Goal: Task Accomplishment & Management: Manage account settings

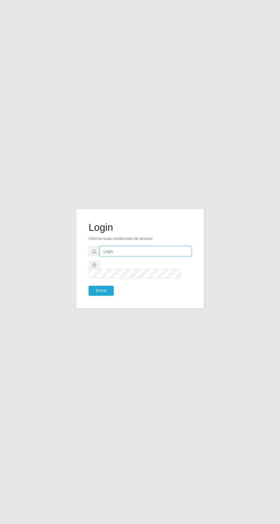
click at [160, 256] on input "text" at bounding box center [146, 251] width 92 height 10
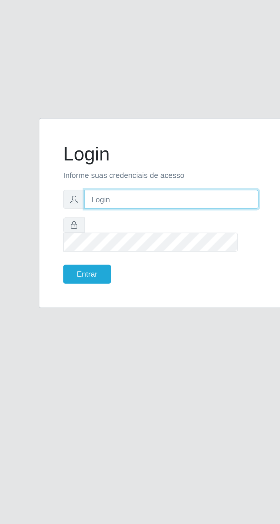
click at [153, 256] on input "text" at bounding box center [146, 251] width 92 height 10
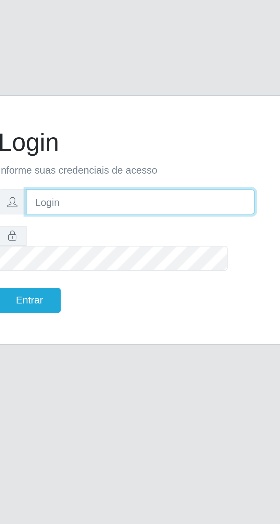
click at [150, 256] on input "text" at bounding box center [146, 251] width 92 height 10
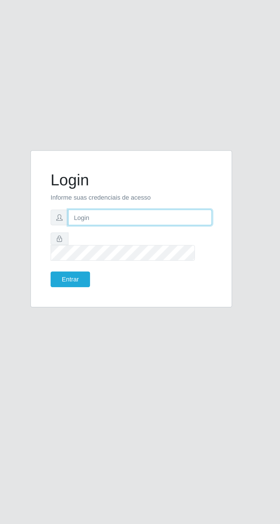
click at [116, 256] on input "text" at bounding box center [146, 251] width 92 height 10
type input "[EMAIL_ADDRESS][DOMAIN_NAME]"
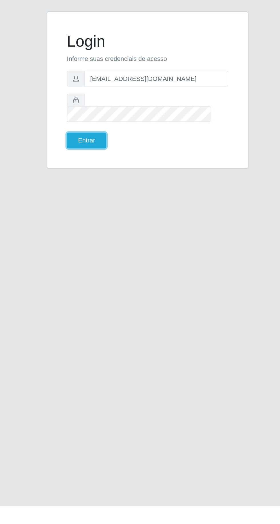
click at [100, 296] on button "Entrar" at bounding box center [101, 291] width 25 height 10
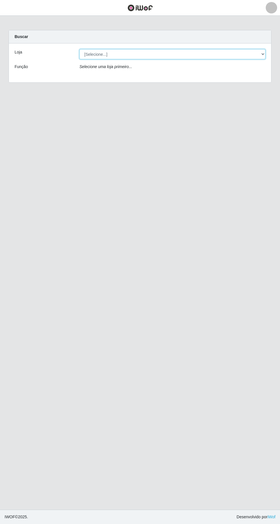
click at [264, 54] on select "[Selecione...] Leta - Arco-Mix Cohab" at bounding box center [172, 54] width 186 height 10
select select "480"
click at [79, 49] on select "[Selecione...] Leta - Arco-Mix Cohab" at bounding box center [172, 54] width 186 height 10
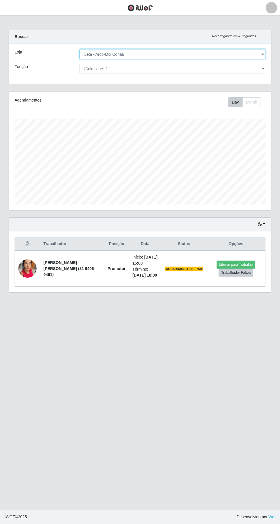
scroll to position [118, 263]
